Goal: Task Accomplishment & Management: Manage account settings

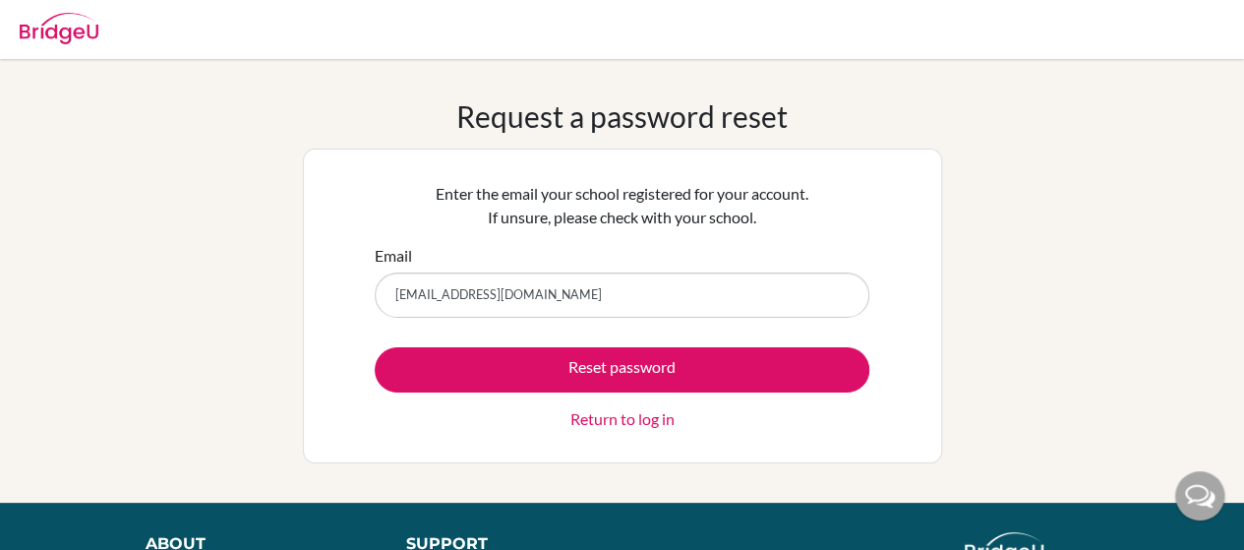
type input "matmali@erudito.net"
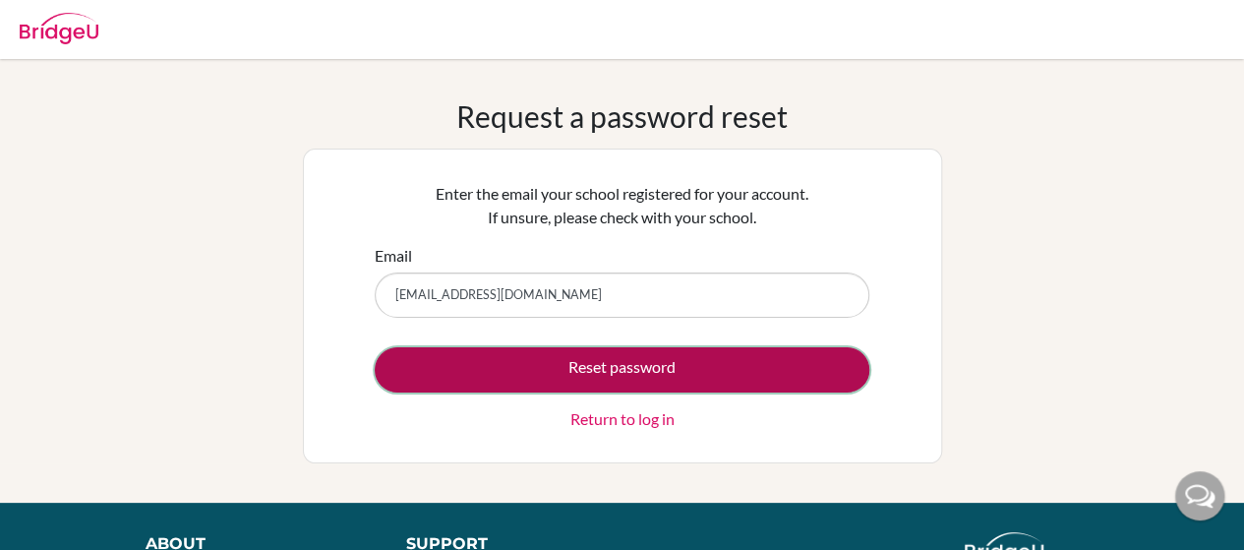
click at [507, 370] on button "Reset password" at bounding box center [622, 369] width 495 height 45
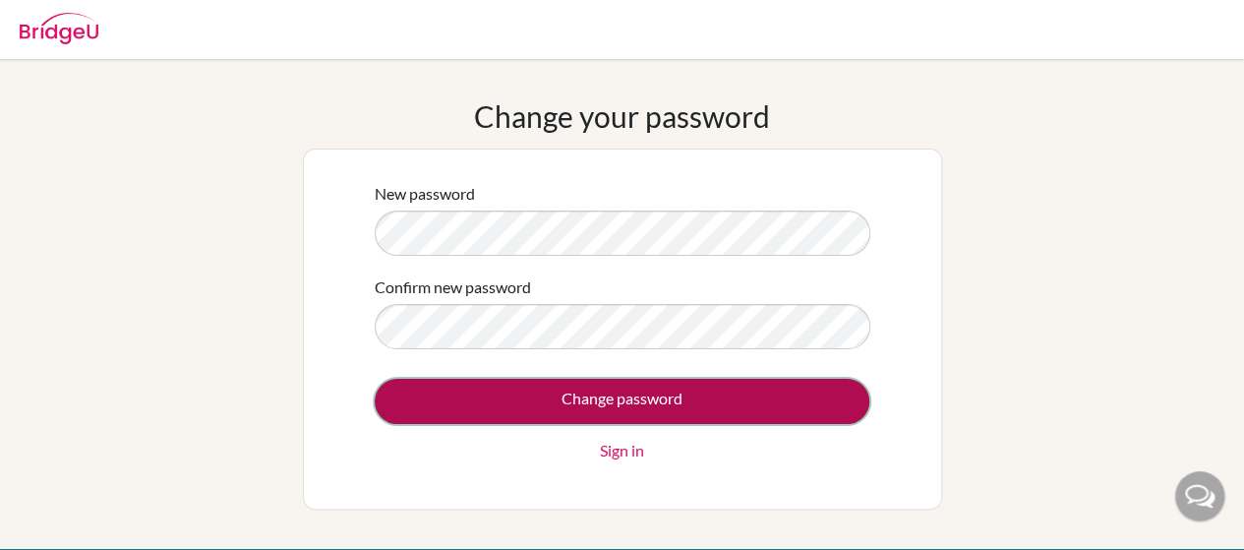
click at [531, 400] on input "Change password" at bounding box center [622, 401] width 495 height 45
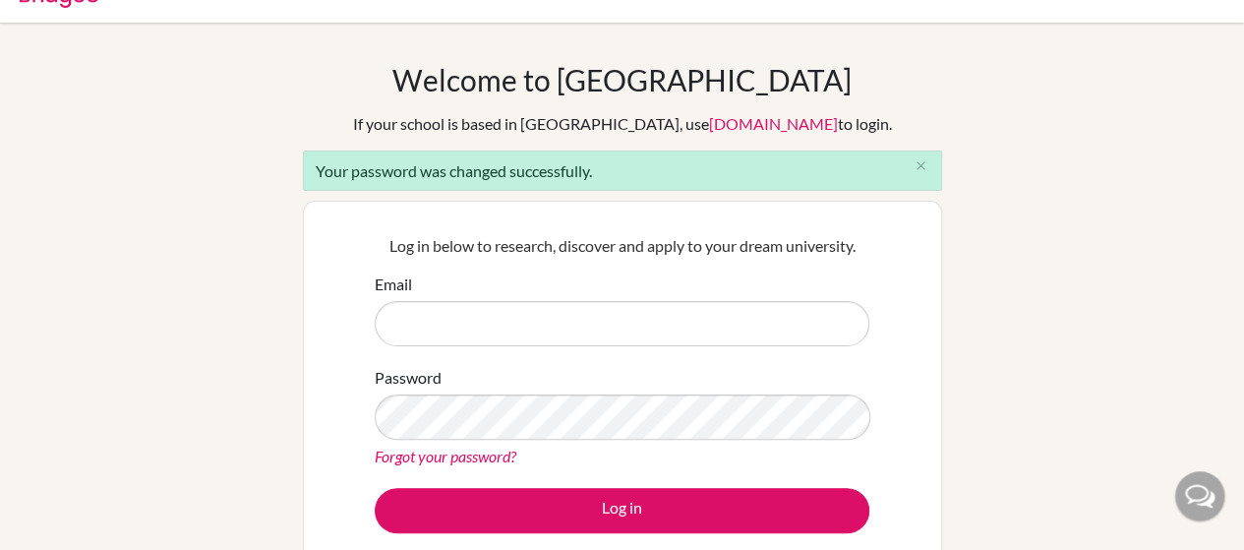
scroll to position [37, 0]
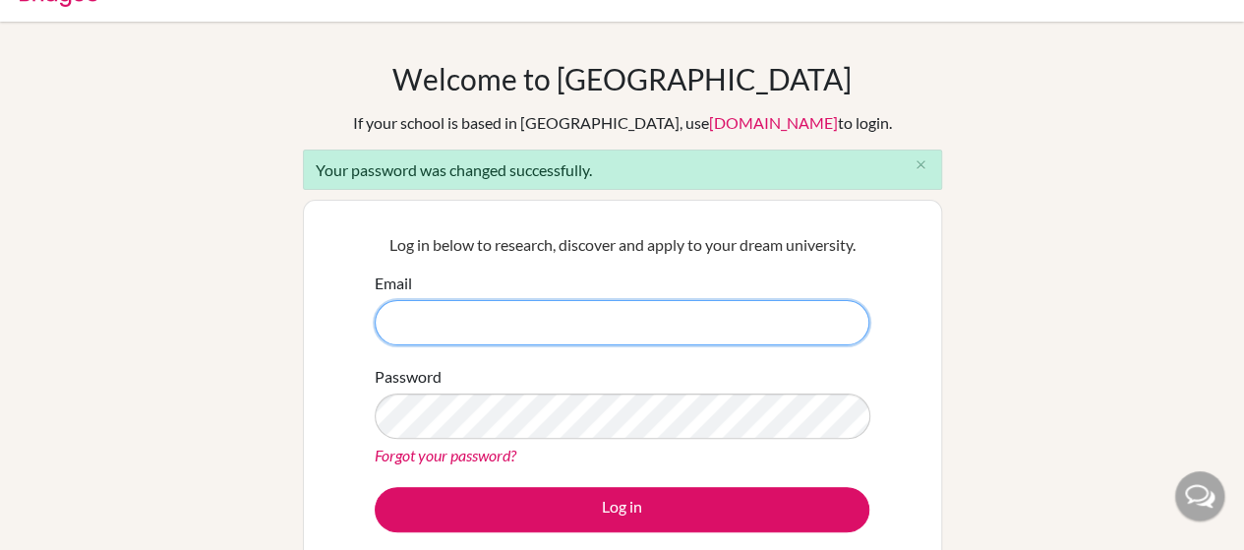
type input "matmali@erudito.net"
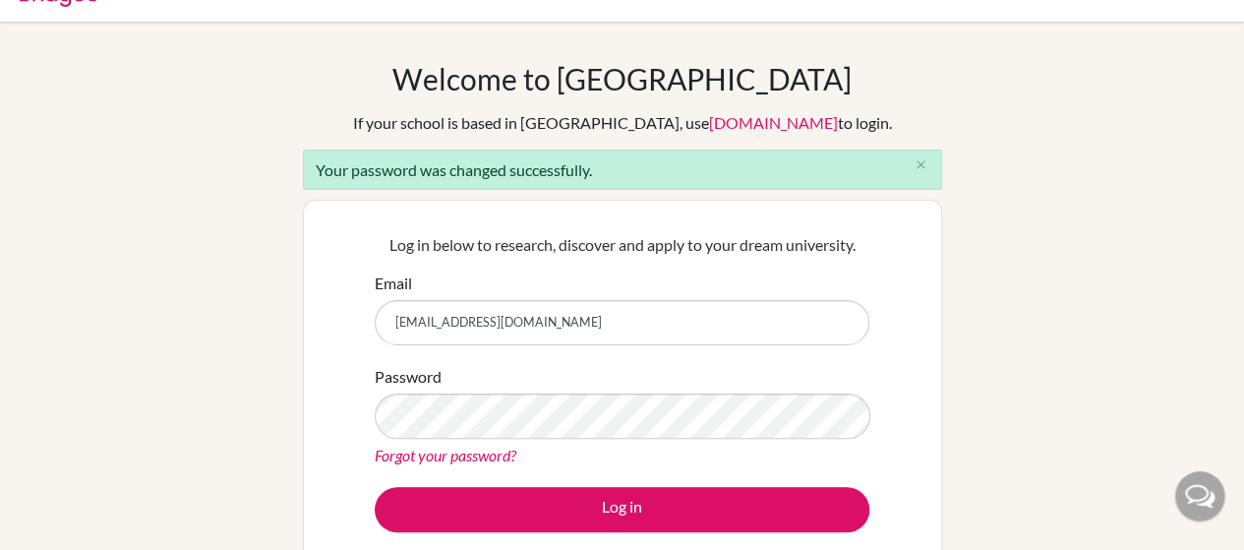
click at [573, 484] on form "Email matmali@erudito.net Password Forgot your password? Log in" at bounding box center [622, 402] width 495 height 261
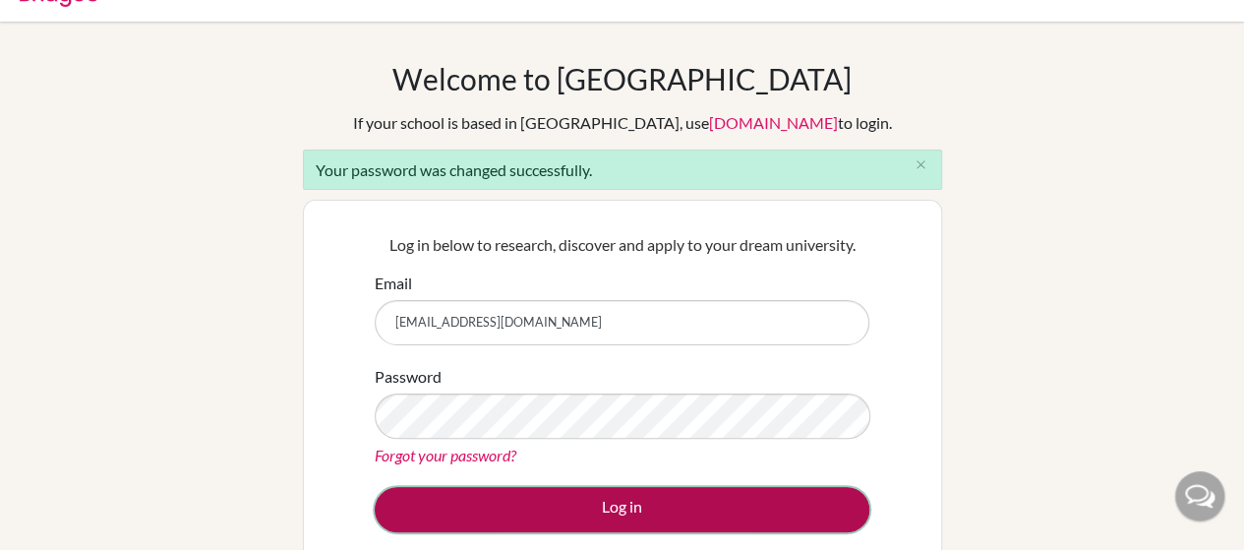
click at [575, 518] on button "Log in" at bounding box center [622, 509] width 495 height 45
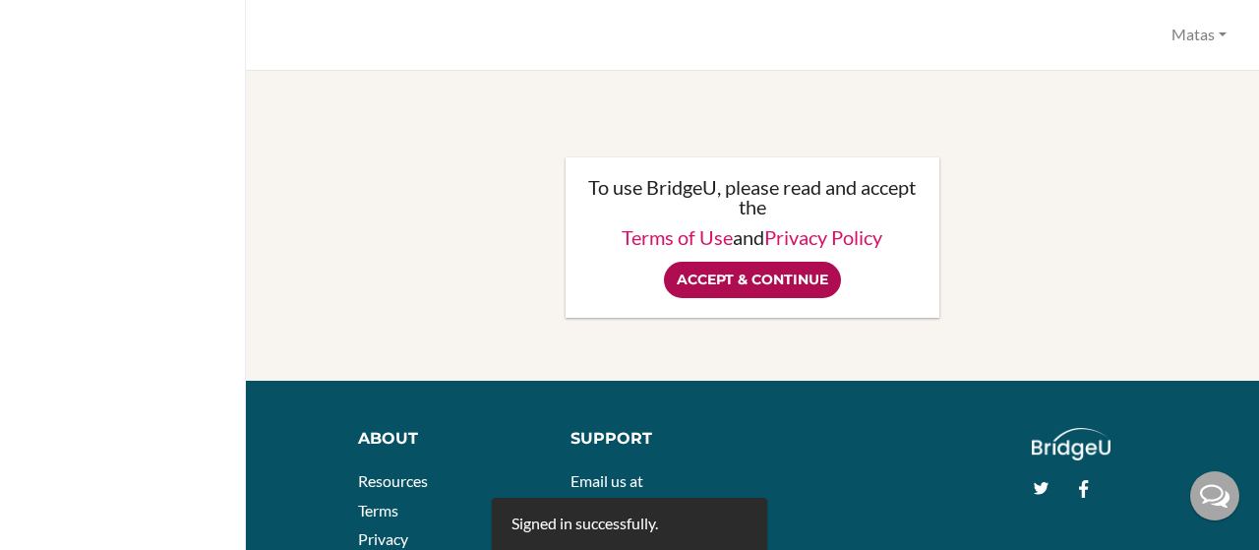
click at [763, 270] on input "Accept & Continue" at bounding box center [752, 280] width 177 height 36
